Goal: Task Accomplishment & Management: Use online tool/utility

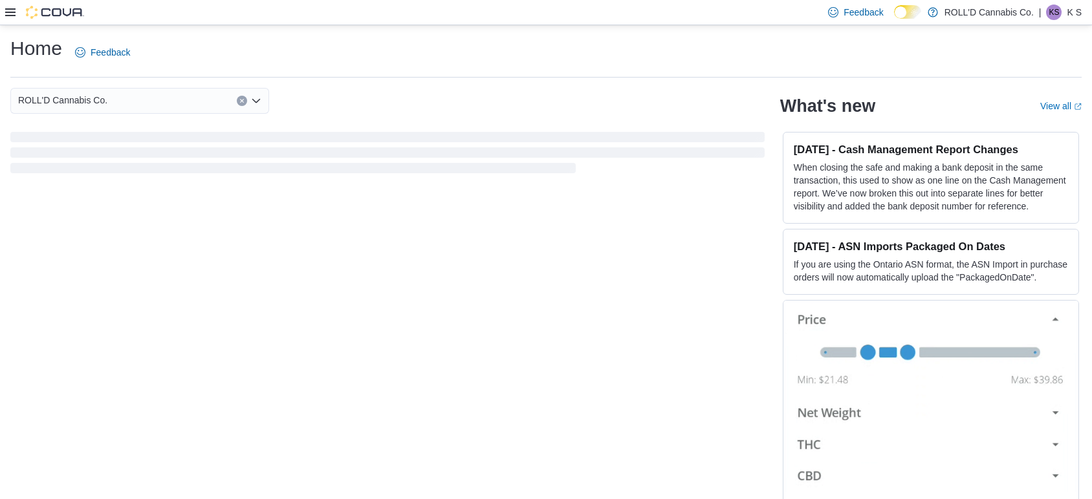
click at [12, 12] on icon at bounding box center [10, 12] width 10 height 8
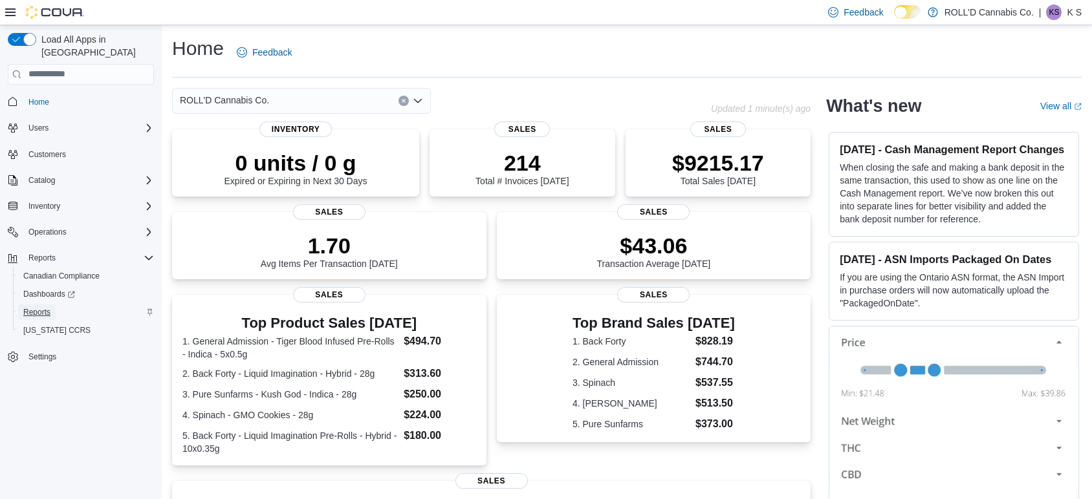
click at [34, 307] on span "Reports" at bounding box center [36, 312] width 27 height 10
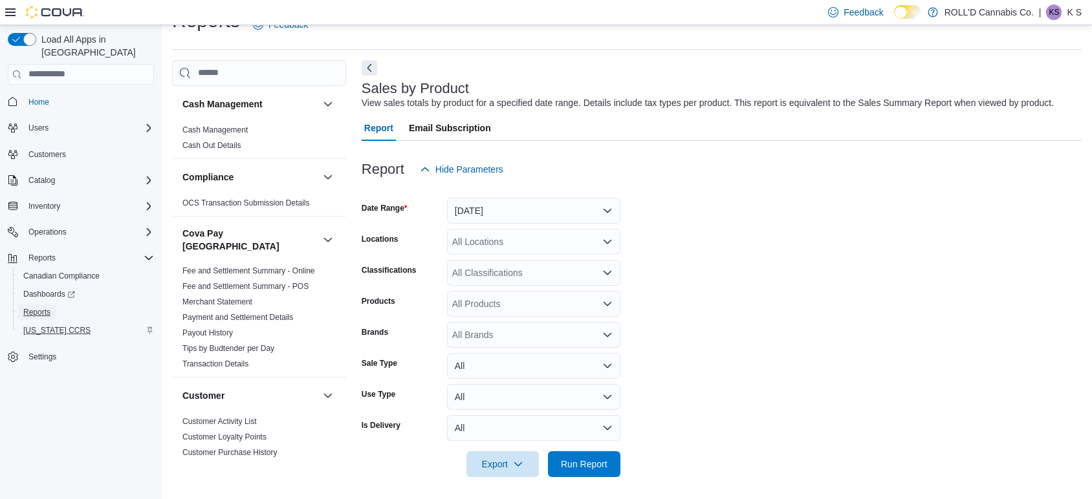
scroll to position [30, 0]
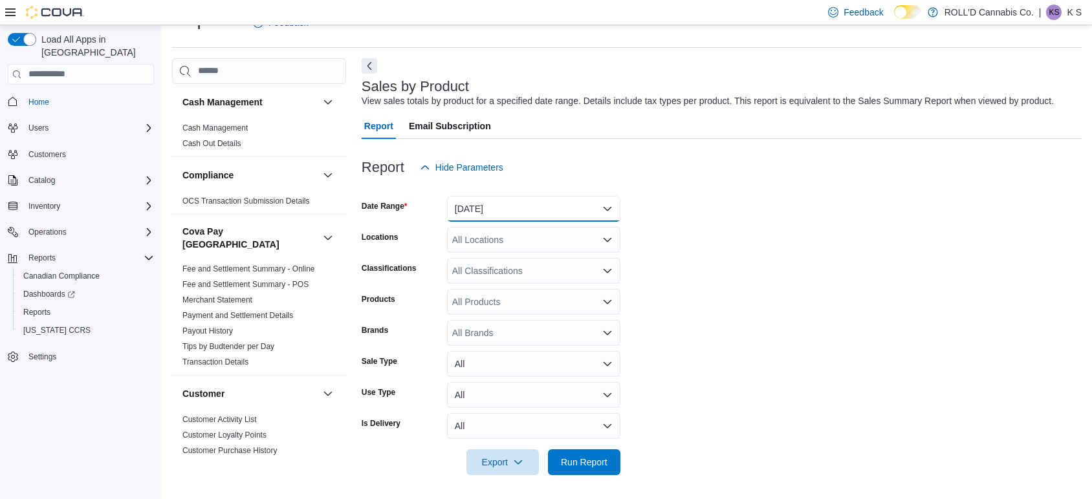
click at [473, 208] on button "[DATE]" at bounding box center [533, 209] width 173 height 26
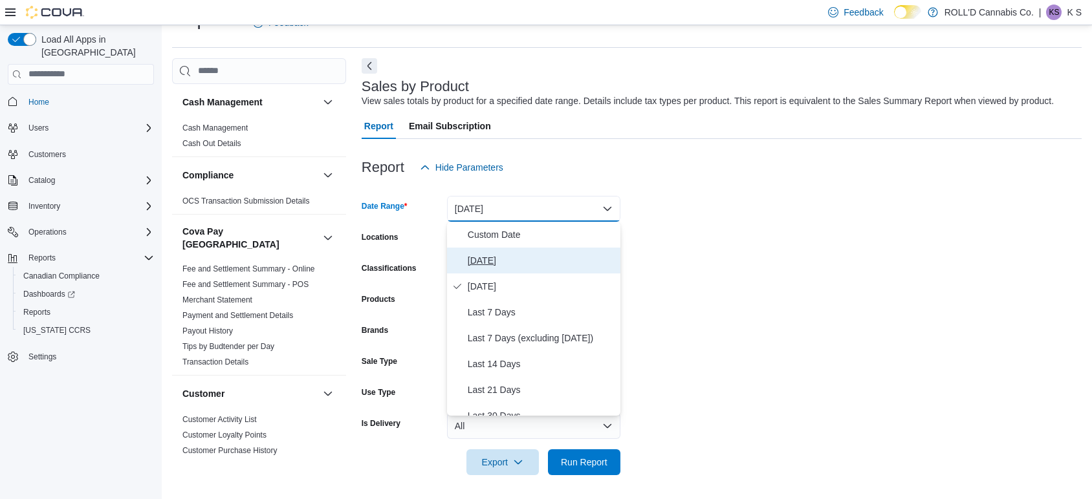
click at [485, 254] on span "[DATE]" at bounding box center [541, 261] width 147 height 16
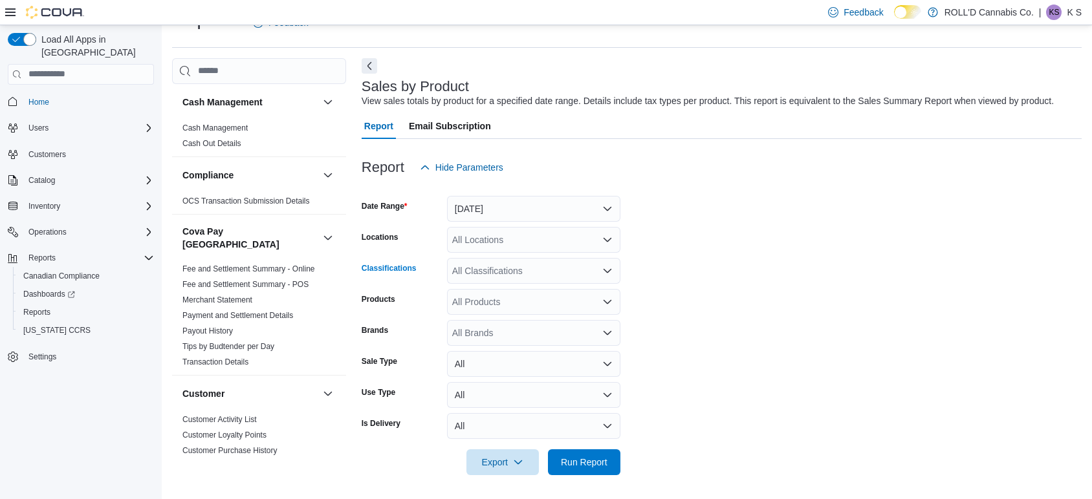
click at [489, 278] on div "All Classifications" at bounding box center [533, 271] width 173 height 26
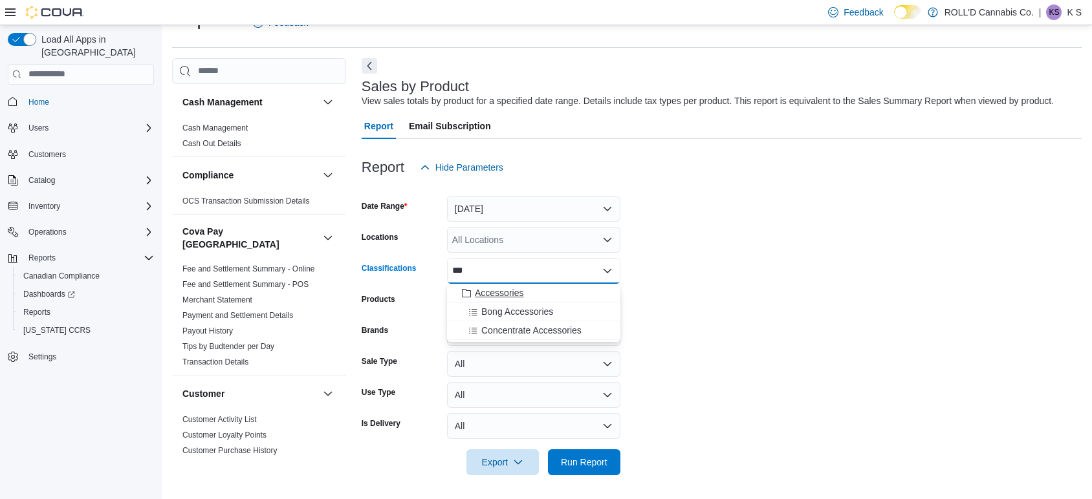
type input "***"
click at [498, 296] on span "Accessories" at bounding box center [499, 293] width 49 height 13
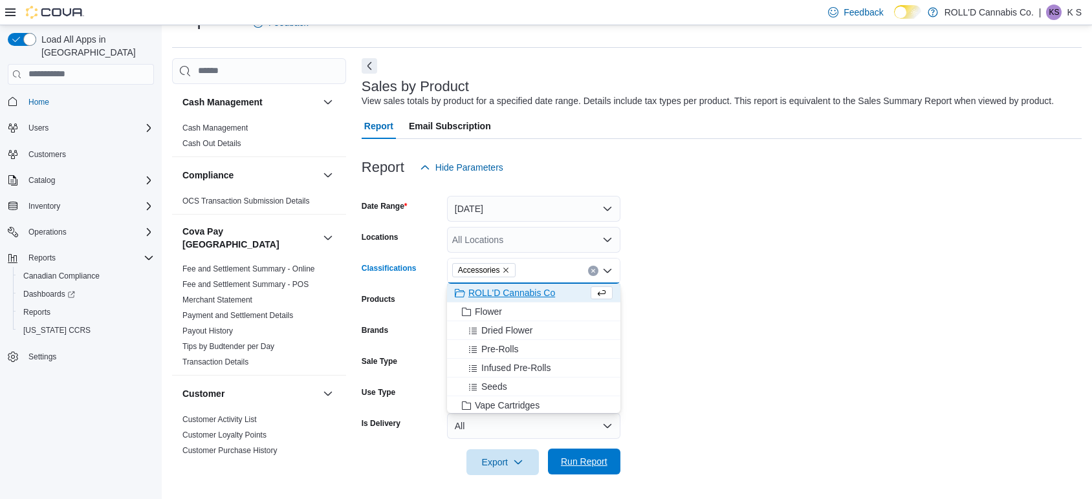
click at [609, 464] on span "Run Report" at bounding box center [584, 462] width 57 height 26
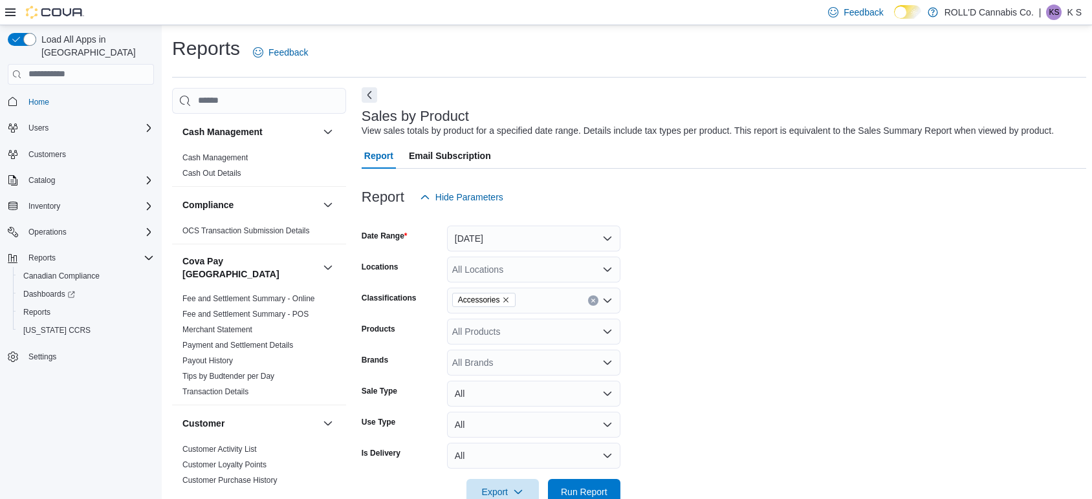
click at [367, 94] on button "Next" at bounding box center [370, 95] width 16 height 16
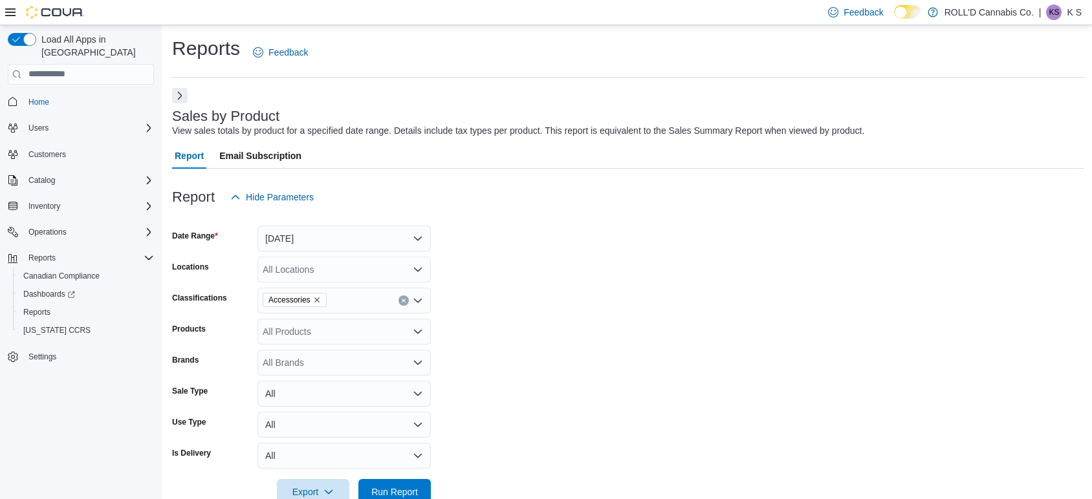
click at [10, 14] on icon at bounding box center [10, 12] width 10 height 8
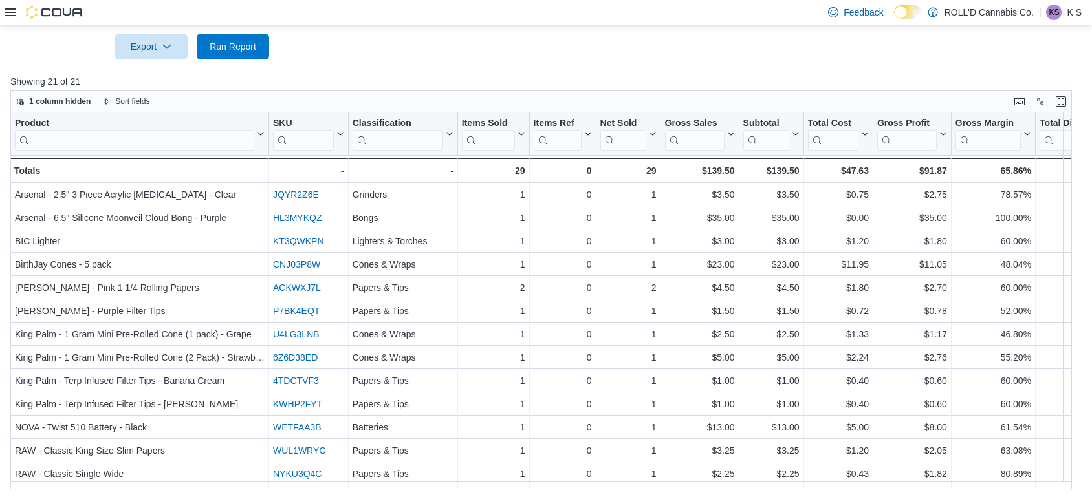
click at [5, 10] on icon at bounding box center [10, 12] width 10 height 10
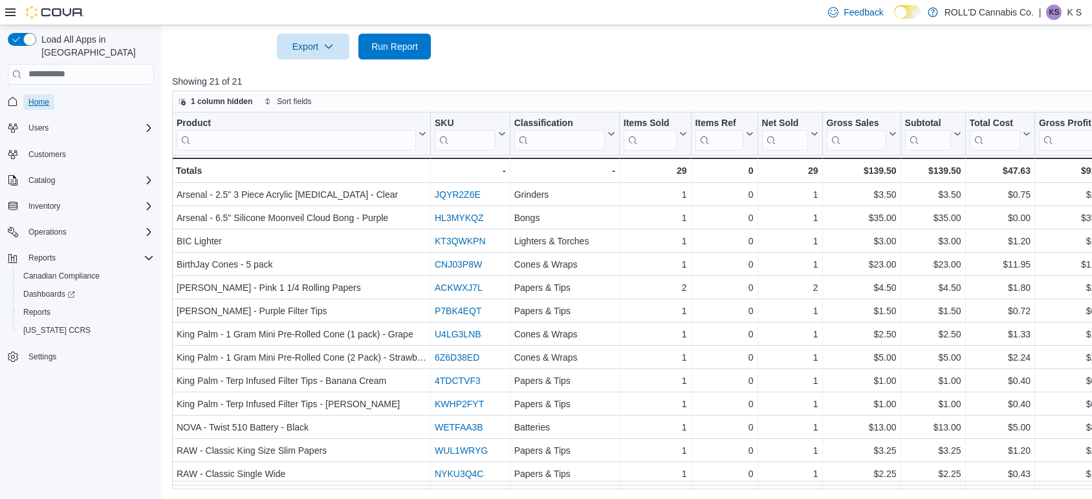
click at [41, 97] on span "Home" at bounding box center [38, 102] width 21 height 10
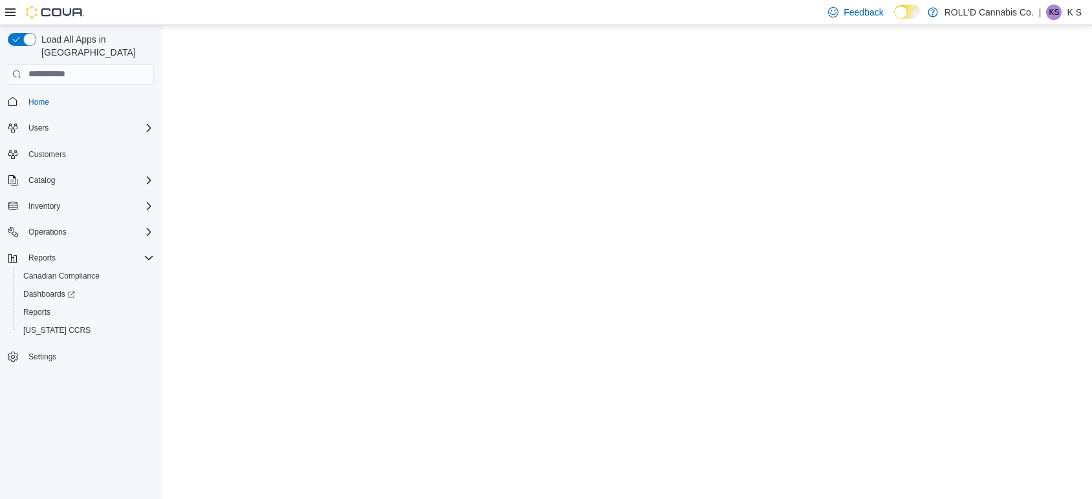
click at [10, 12] on icon at bounding box center [10, 12] width 10 height 8
